Goal: Learn about a topic

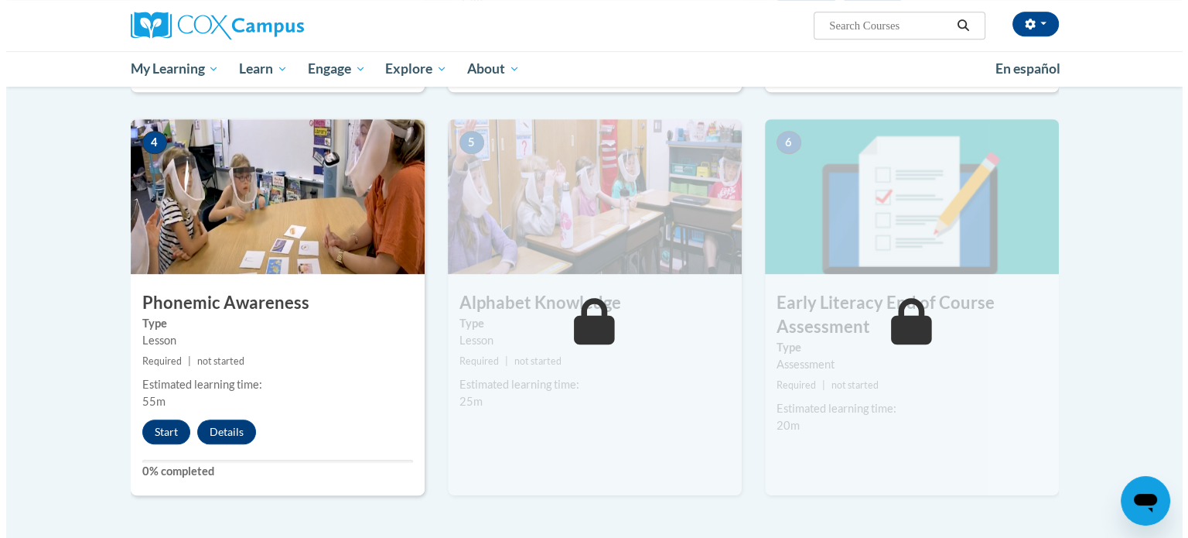
scroll to position [770, 0]
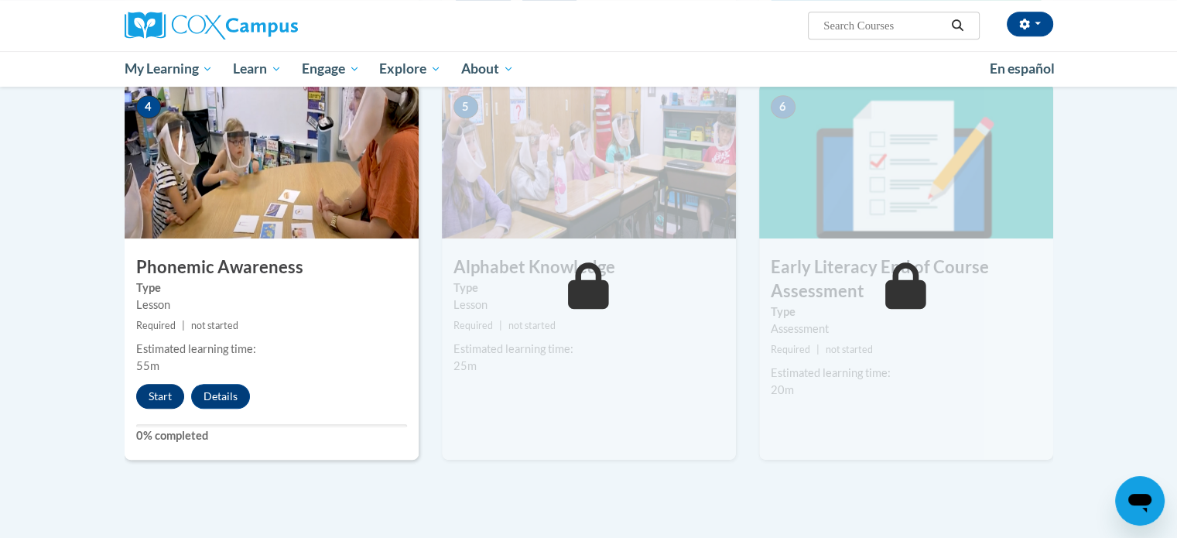
click at [147, 390] on button "Start" at bounding box center [160, 396] width 48 height 25
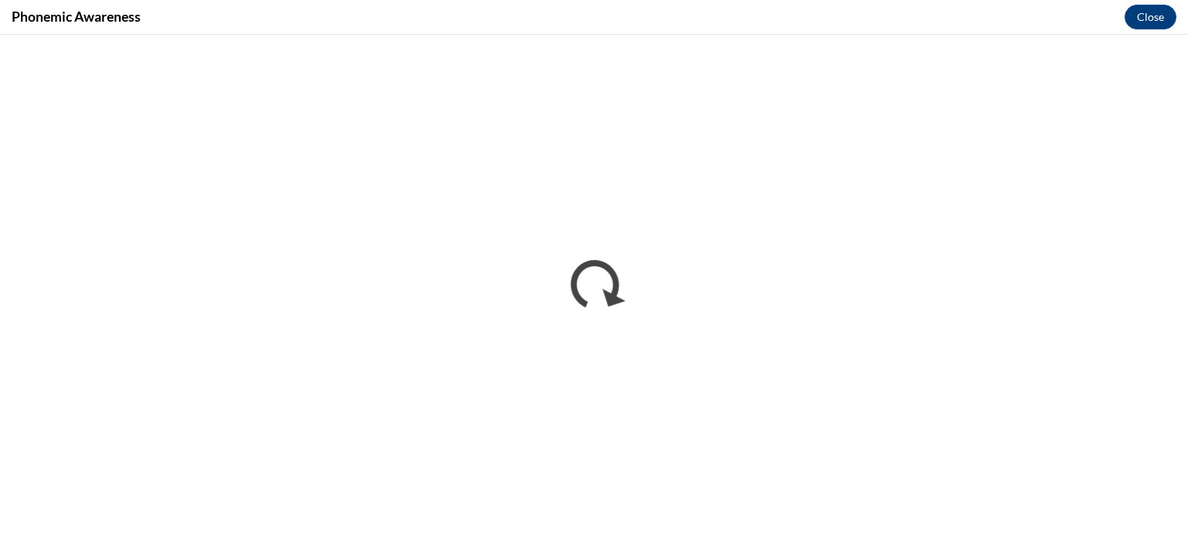
scroll to position [0, 0]
